Goal: Answer question/provide support

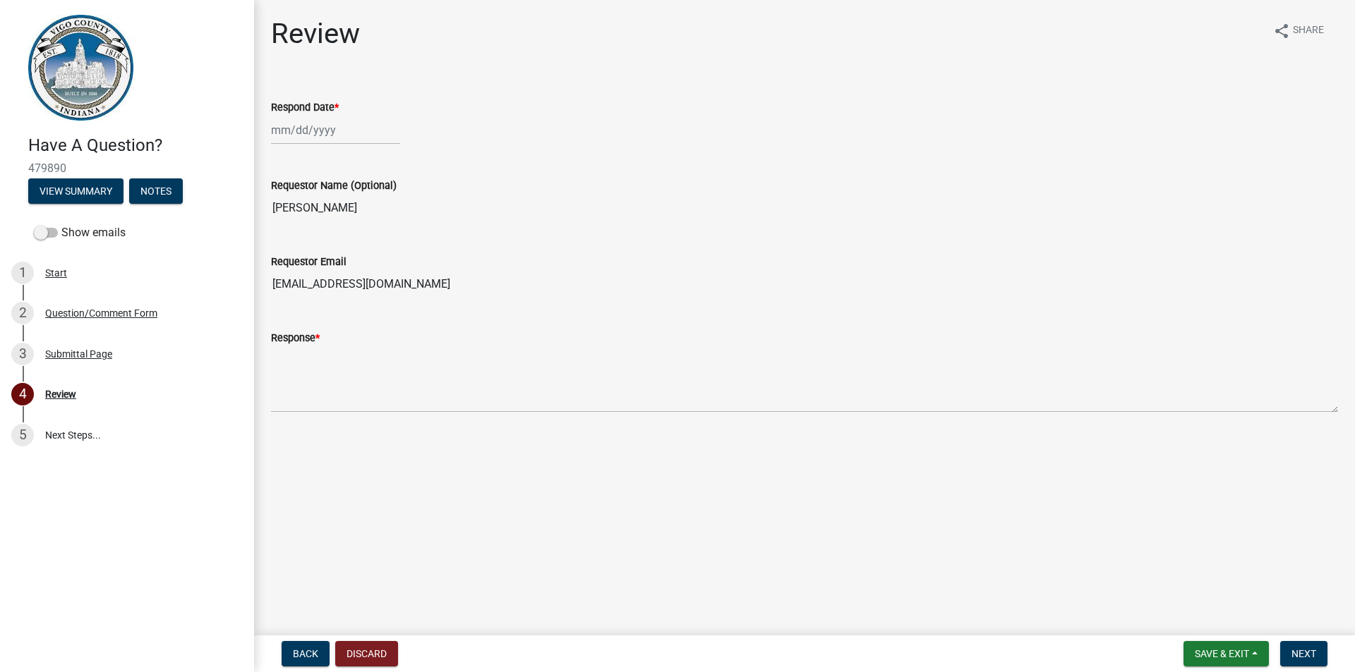
click at [291, 123] on div at bounding box center [335, 130] width 129 height 29
select select "9"
select select "2025"
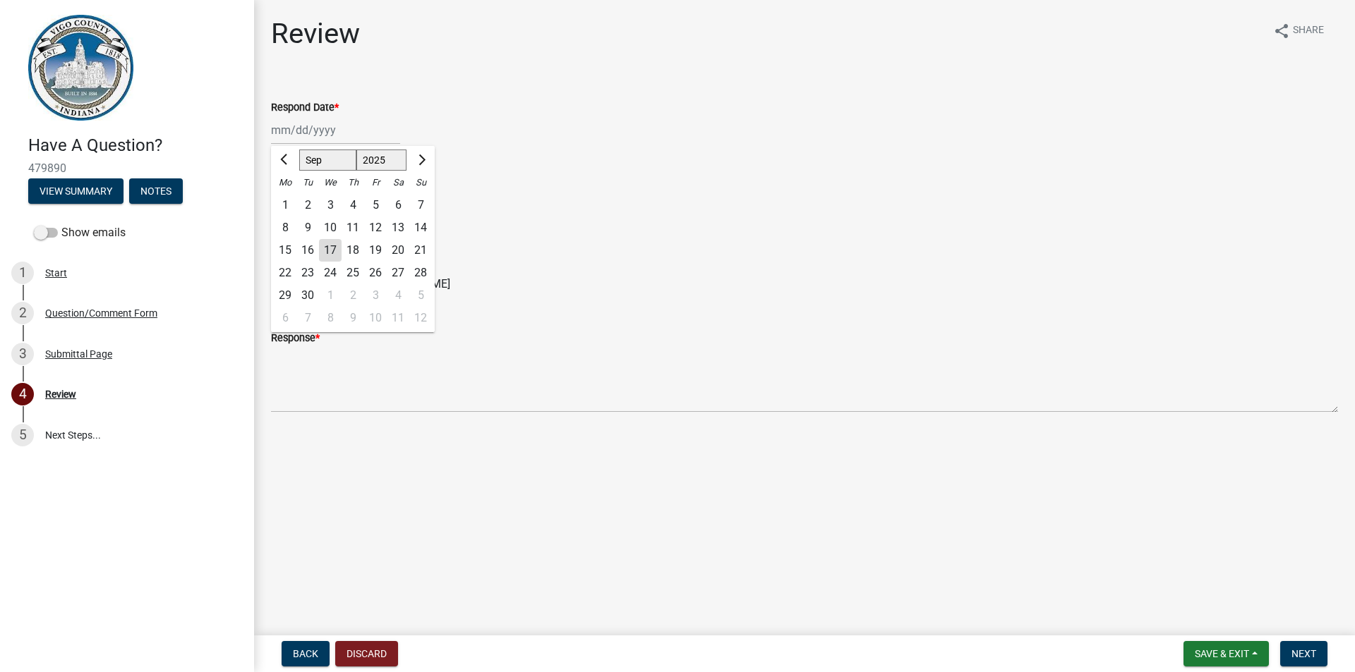
click at [332, 249] on div "17" at bounding box center [330, 250] width 23 height 23
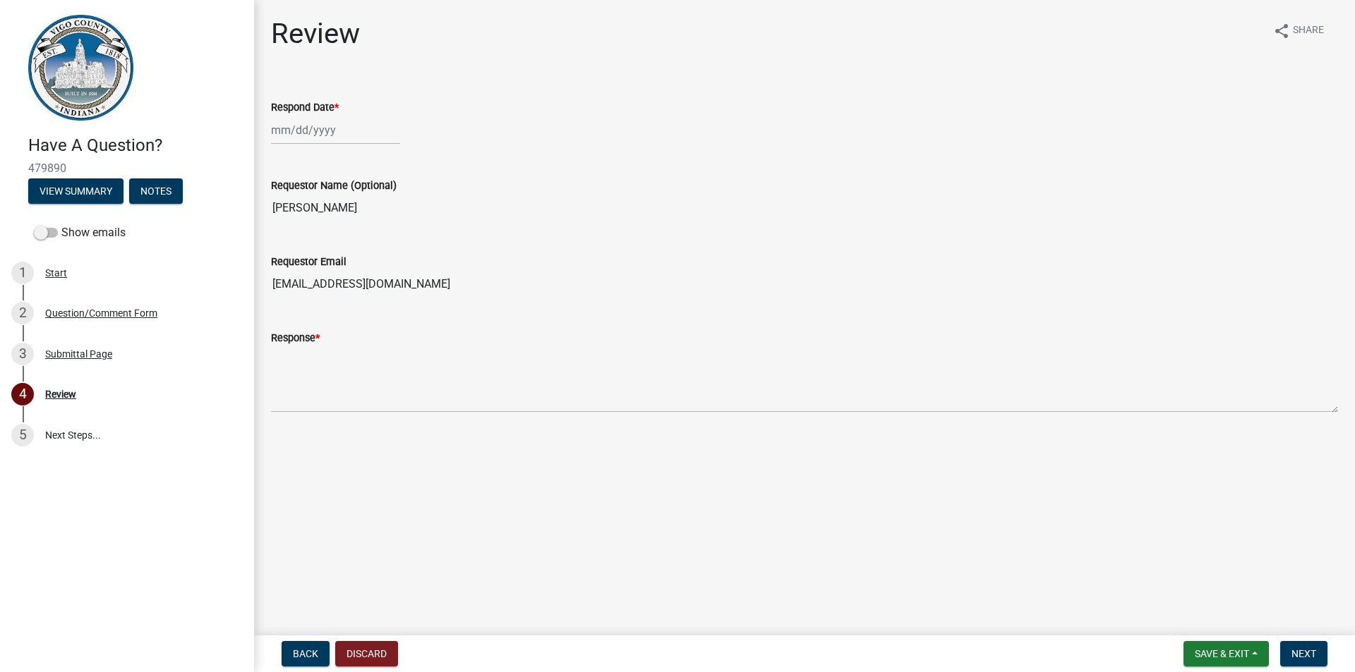
type input "[DATE]"
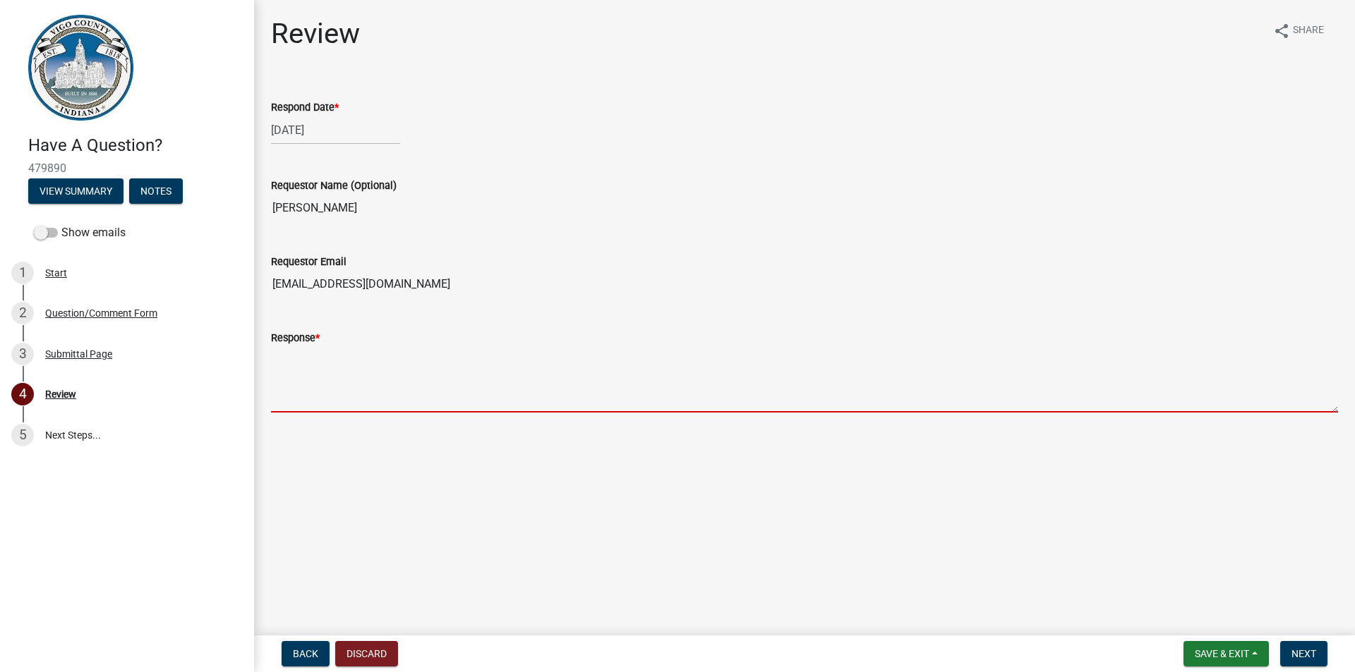
click at [293, 371] on textarea "Response *" at bounding box center [804, 379] width 1067 height 66
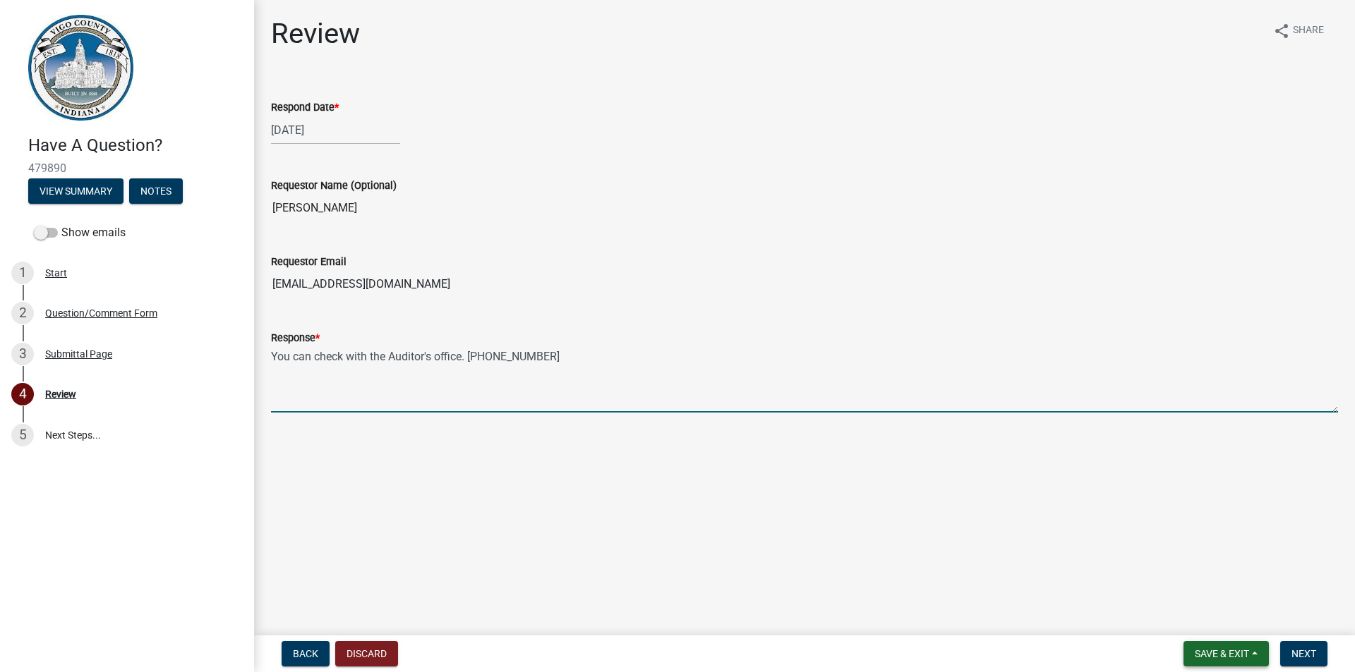
type textarea "You can check with the Auditor's office. [PHONE_NUMBER]"
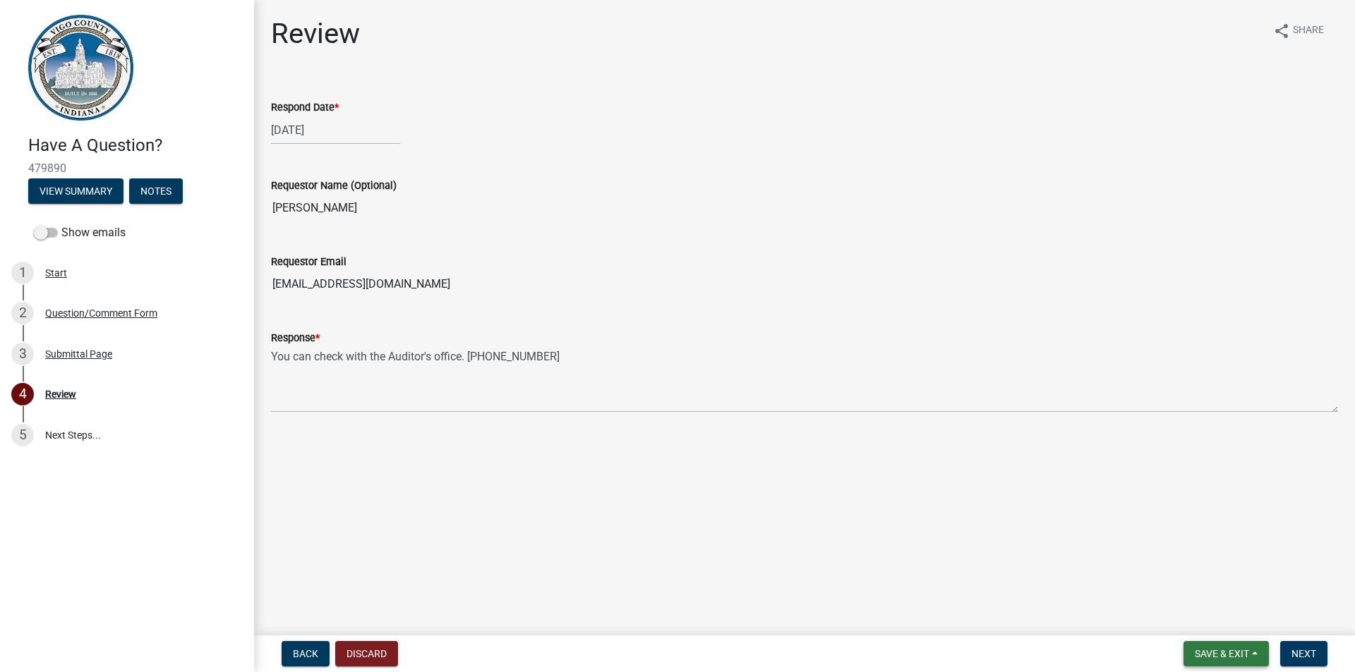
click at [1226, 650] on span "Save & Exit" at bounding box center [1221, 653] width 54 height 11
click at [1081, 569] on main "Review share Share Respond Date * [DATE] Requestor Name (Optional) [PERSON_NAME…" at bounding box center [804, 315] width 1101 height 630
click at [1309, 659] on span "Next" at bounding box center [1303, 653] width 25 height 11
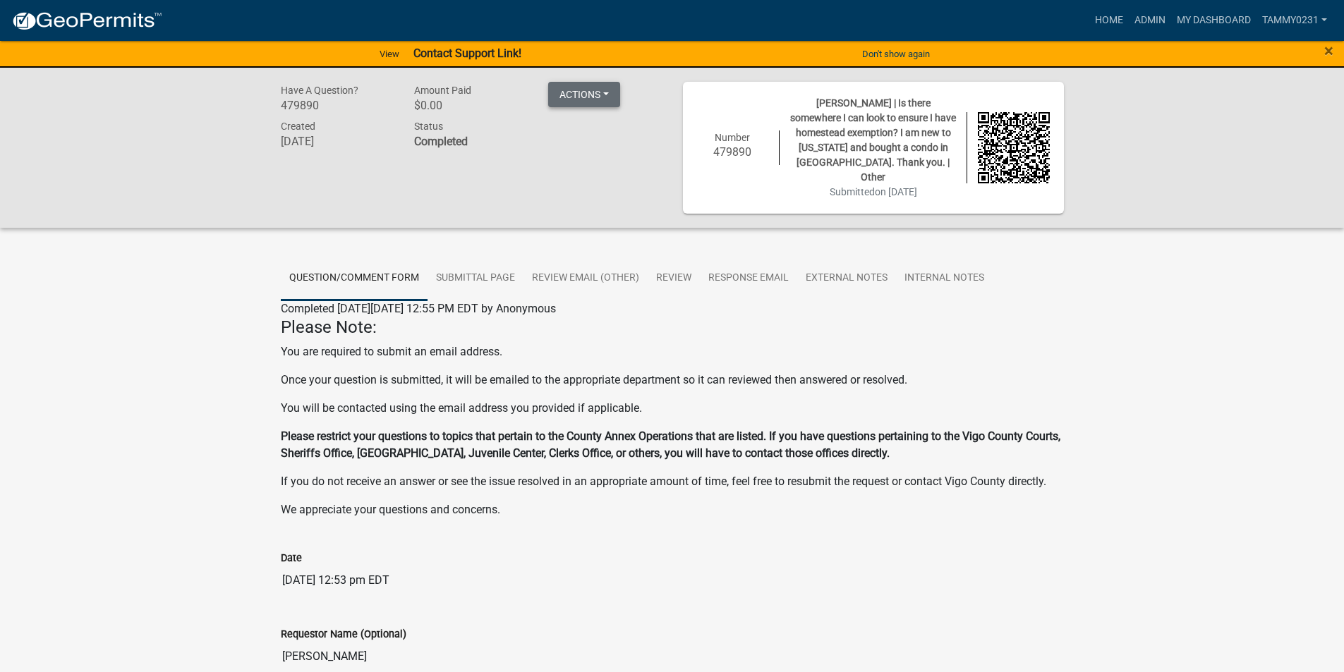
click at [584, 99] on button "Actions" at bounding box center [584, 94] width 72 height 25
click at [577, 192] on div "Have A Question? 479890 Amount Paid $0.00 Actions Printer Friendly Created [DAT…" at bounding box center [471, 148] width 402 height 132
click at [1319, 32] on link "Tammy0231" at bounding box center [1295, 20] width 76 height 27
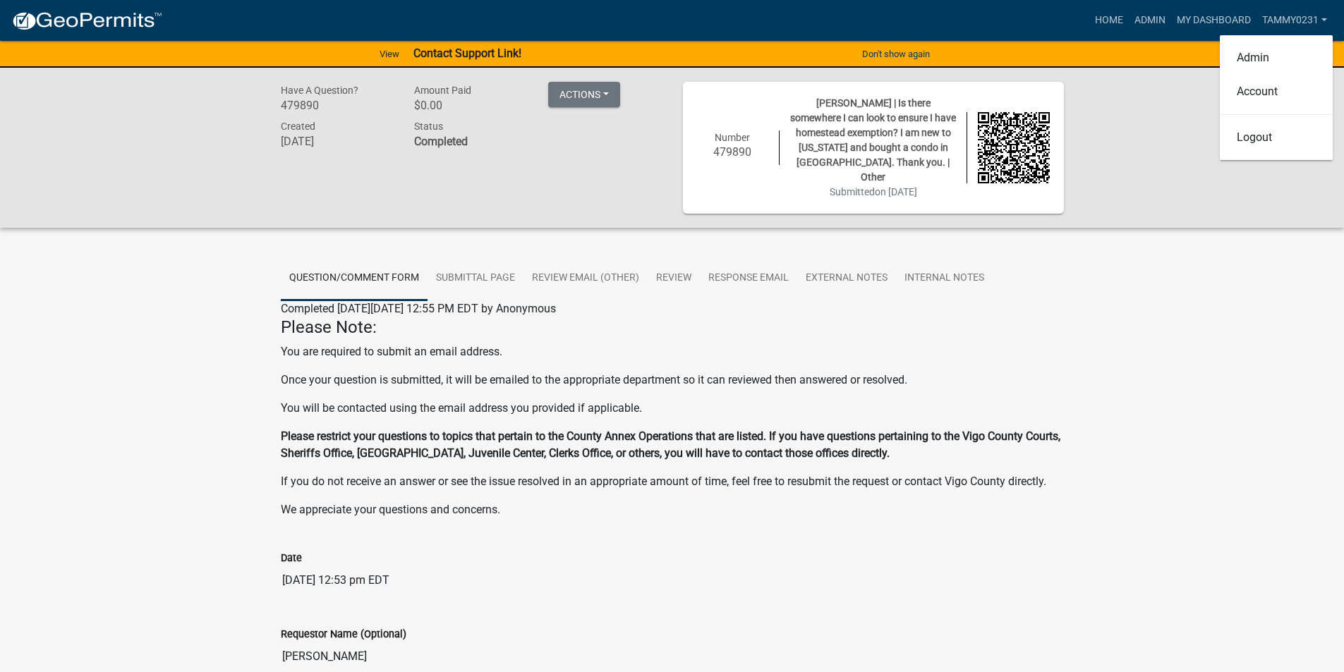
click at [1258, 224] on div "Have A Question? 479890 Amount Paid $0.00 Actions Printer Friendly Created [DAT…" at bounding box center [672, 598] width 1344 height 1061
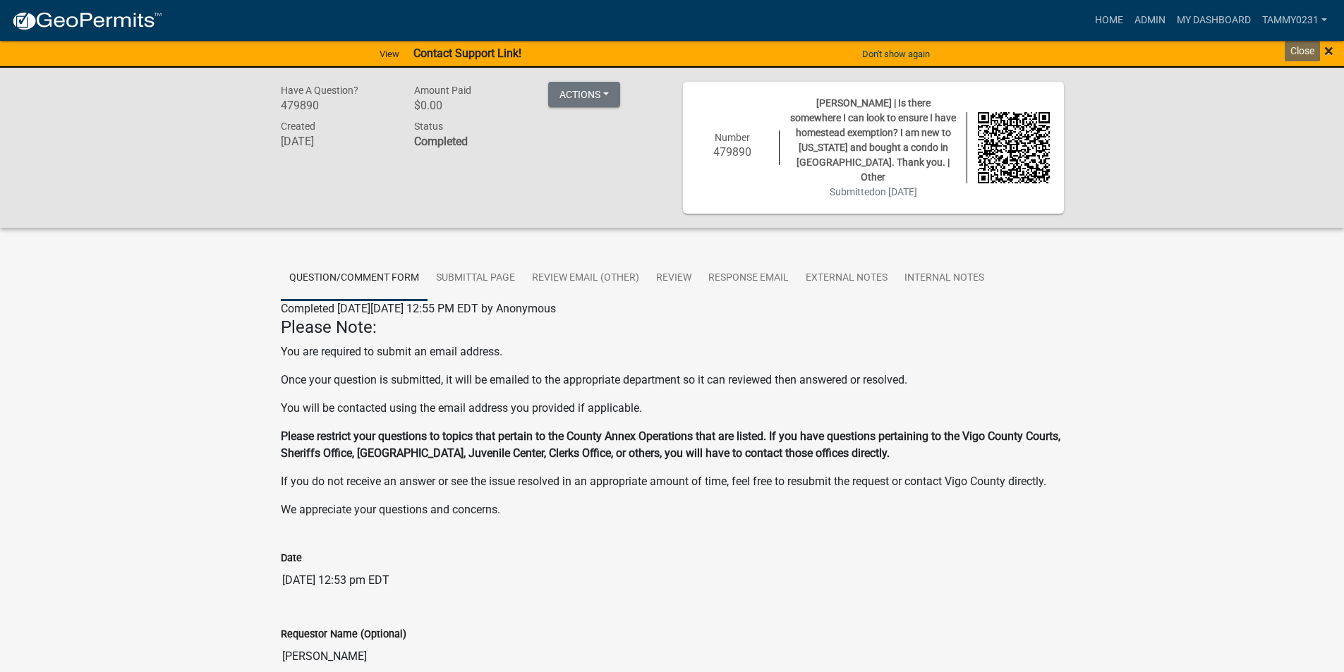
click at [1326, 53] on span "×" at bounding box center [1328, 51] width 9 height 20
